Goal: Task Accomplishment & Management: Use online tool/utility

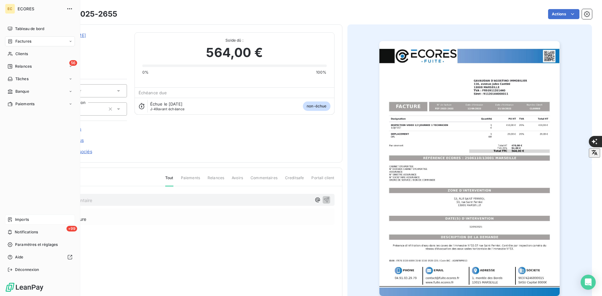
click at [17, 218] on span "Imports" at bounding box center [22, 220] width 14 height 6
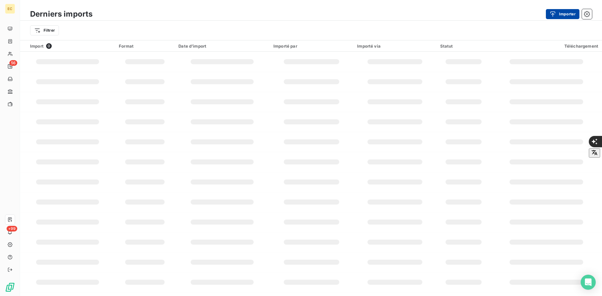
click at [561, 17] on button "Importer" at bounding box center [563, 14] width 34 height 10
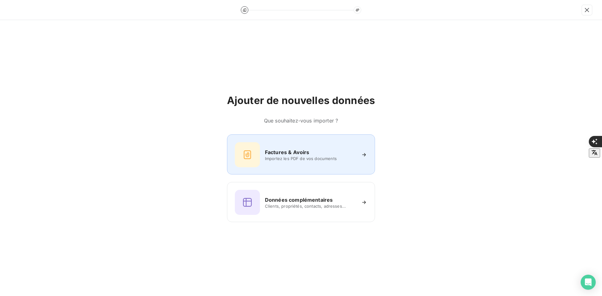
click at [301, 154] on h6 "Factures & Avoirs" at bounding box center [287, 153] width 45 height 8
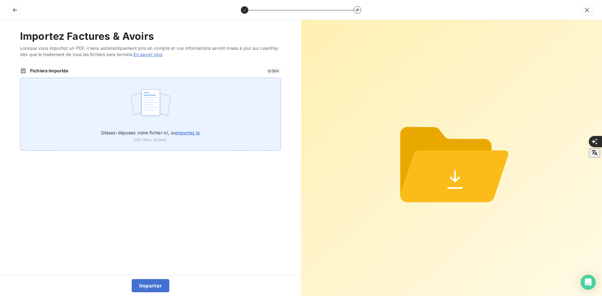
click at [198, 111] on div "Glissez-déposez votre fichier ici, ou importez le PDF (Max 100Mo)" at bounding box center [150, 114] width 261 height 73
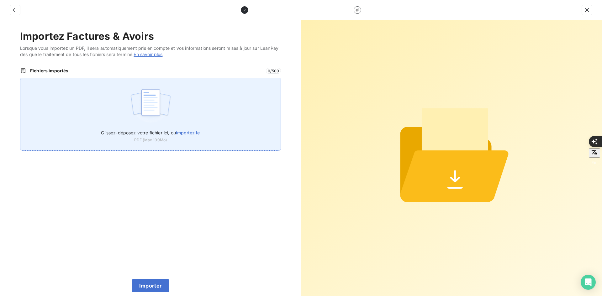
type input "C:\fakepath\FEF-2025-2656.pdf"
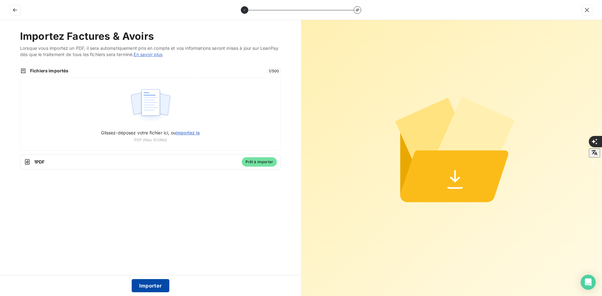
click at [154, 283] on button "Importer" at bounding box center [151, 285] width 38 height 13
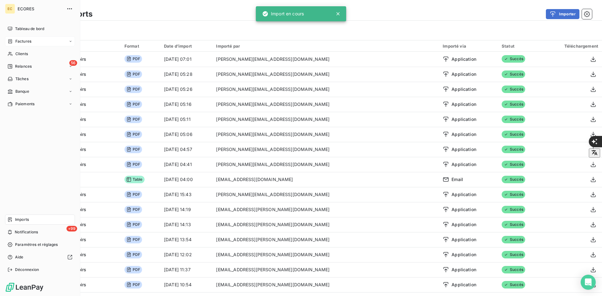
click at [10, 42] on icon at bounding box center [10, 41] width 5 height 5
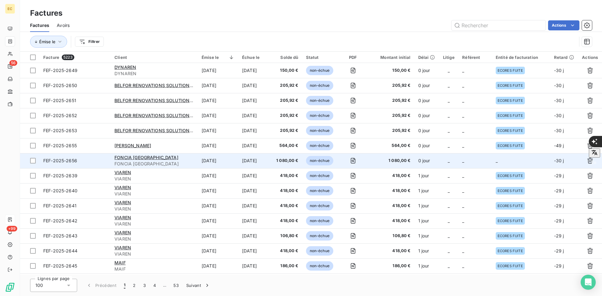
click at [530, 161] on td "_" at bounding box center [521, 160] width 58 height 15
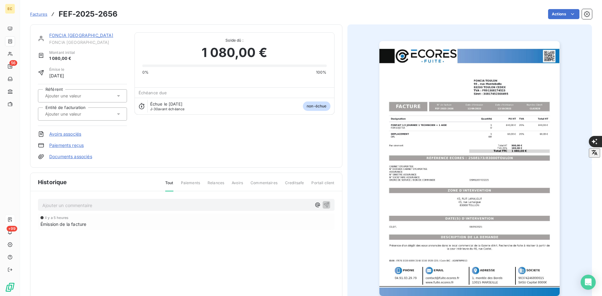
click at [99, 118] on div at bounding box center [79, 114] width 72 height 8
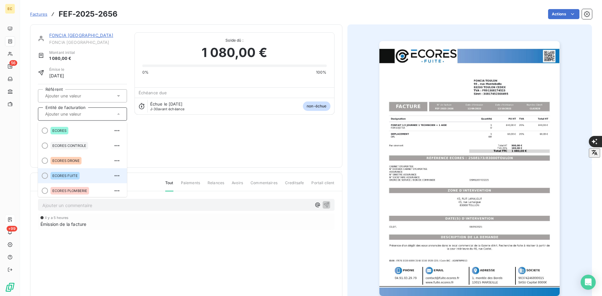
click at [79, 176] on div "ECORES FUITE" at bounding box center [64, 176] width 29 height 8
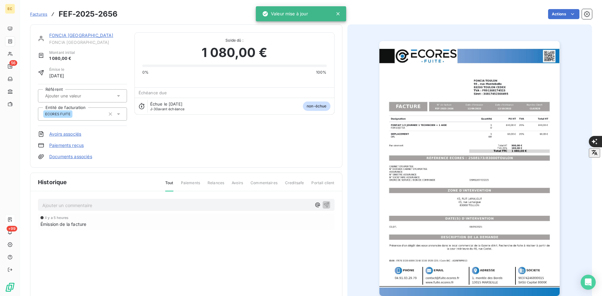
click at [90, 159] on link "Documents associés" at bounding box center [70, 157] width 43 height 6
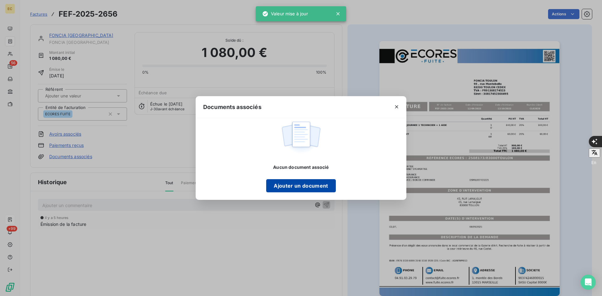
click at [285, 179] on div "Aucun document associé Ajouter un document" at bounding box center [300, 178] width 69 height 28
click at [287, 183] on button "Ajouter un document" at bounding box center [300, 185] width 69 height 13
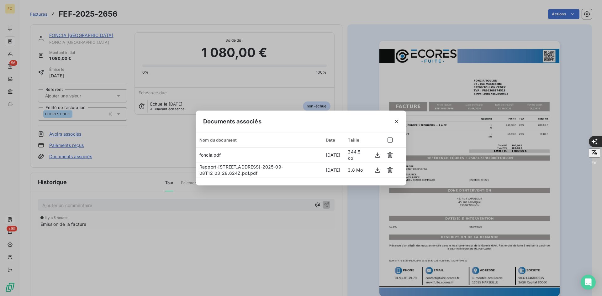
drag, startPoint x: 395, startPoint y: 122, endPoint x: 369, endPoint y: 106, distance: 30.8
click at [396, 122] on icon "button" at bounding box center [397, 122] width 6 height 6
